Goal: Information Seeking & Learning: Learn about a topic

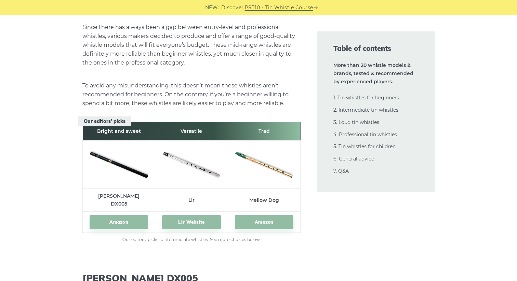
scroll to position [3754, 0]
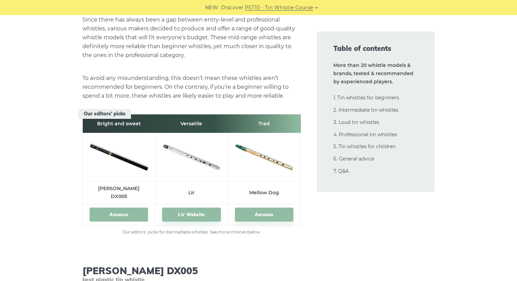
click at [124, 208] on link "Amazon" at bounding box center [119, 215] width 58 height 14
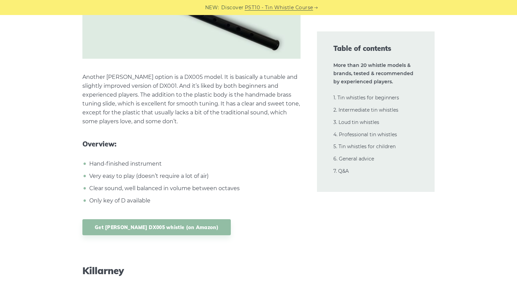
scroll to position [4091, 0]
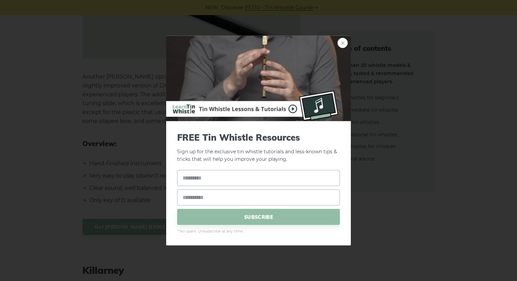
click at [344, 43] on link "×" at bounding box center [342, 43] width 10 height 10
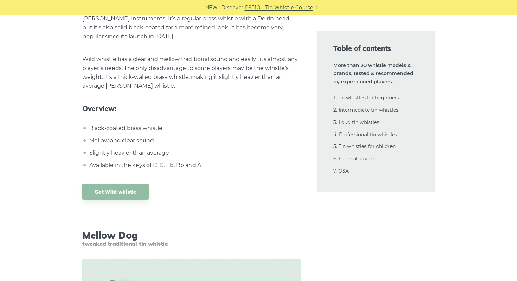
scroll to position [5278, 0]
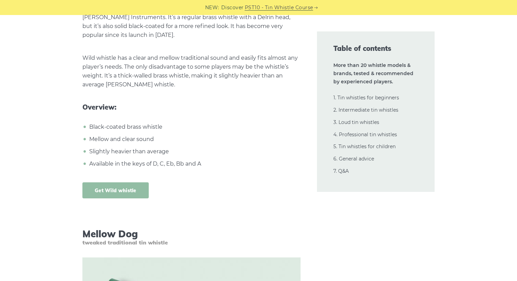
click at [120, 183] on link "Get Wild whistle" at bounding box center [115, 191] width 66 height 16
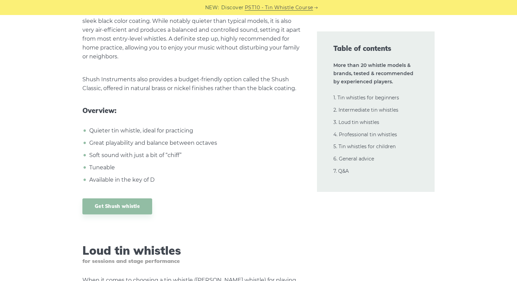
scroll to position [6369, 0]
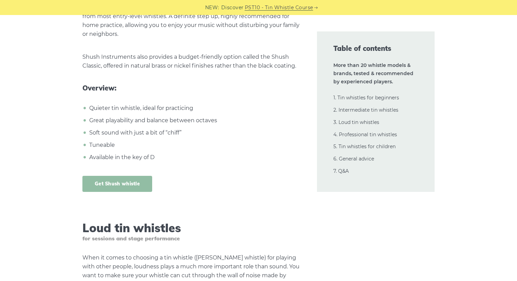
click at [119, 176] on link "Get Shush whistle" at bounding box center [117, 184] width 70 height 16
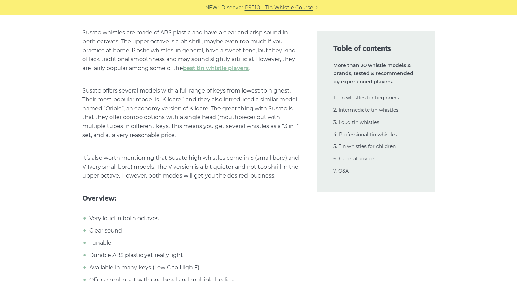
scroll to position [7000, 0]
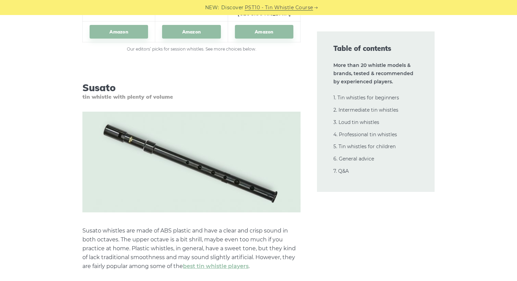
scroll to position [6797, 0]
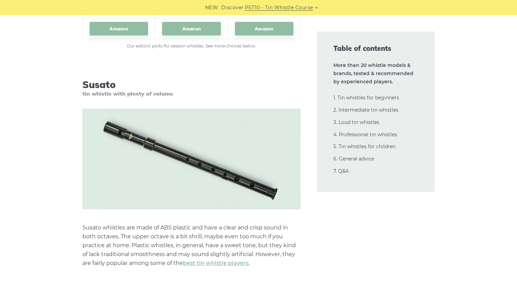
click at [85, 224] on p "Susato whistles are made of ABS plastic and have a clear and crisp sound in bot…" at bounding box center [191, 246] width 218 height 44
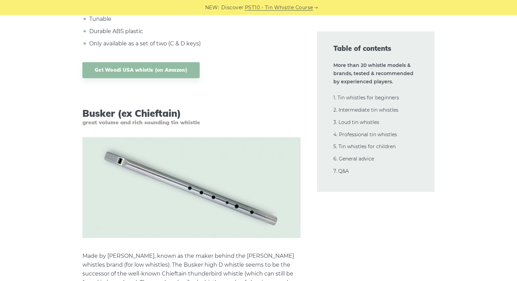
scroll to position [7602, 0]
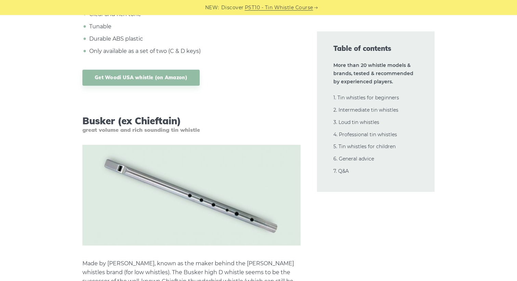
click at [100, 115] on h3 "Busker (ex Chieftain) great volume and rich sounding tin whistle" at bounding box center [191, 124] width 218 height 18
copy h3 "Busker"
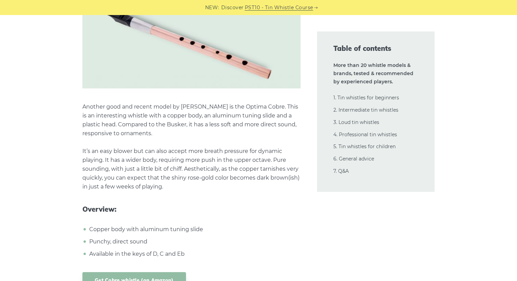
scroll to position [8099, 0]
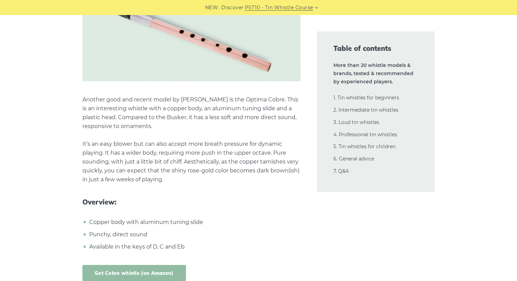
click at [134, 265] on link "Get Cobre whistle (on Amazon)" at bounding box center [134, 273] width 104 height 16
